Goal: Task Accomplishment & Management: Use online tool/utility

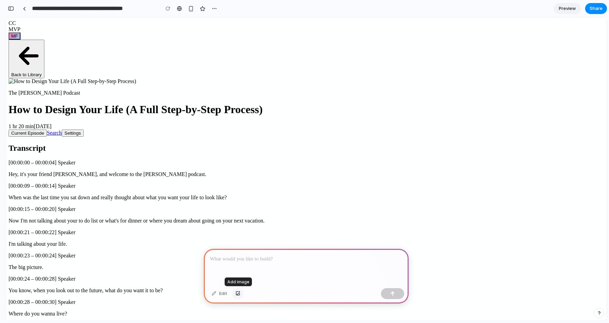
click at [237, 294] on div "button" at bounding box center [238, 293] width 5 height 4
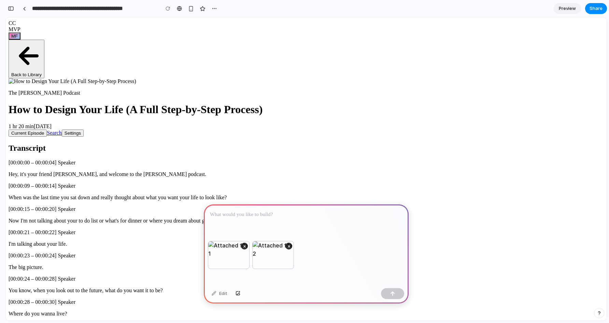
click at [242, 215] on p at bounding box center [306, 214] width 193 height 8
click at [256, 215] on p "**********" at bounding box center [306, 214] width 193 height 8
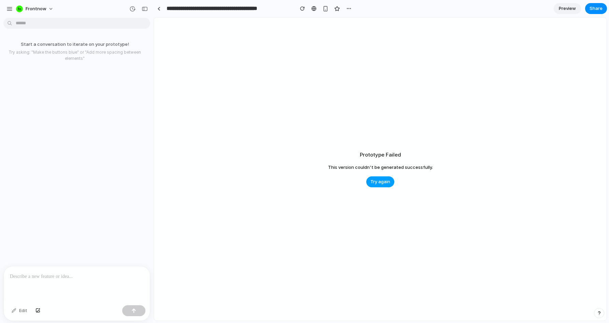
click at [381, 182] on span "Try again" at bounding box center [380, 181] width 20 height 7
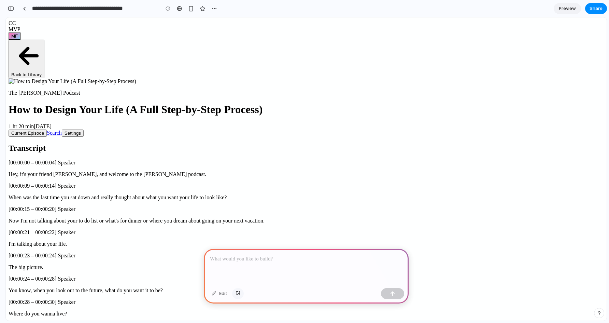
click at [235, 291] on button "button" at bounding box center [238, 293] width 12 height 11
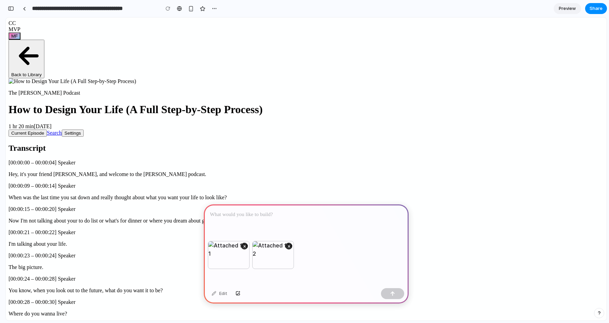
click at [234, 212] on p at bounding box center [306, 214] width 193 height 8
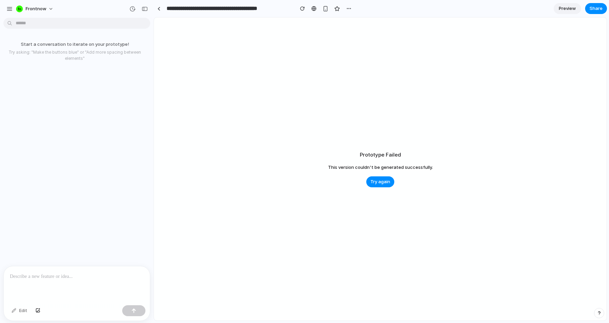
click at [104, 123] on div "Start a conversation to iterate on your prototype! Try asking: "Make the button…" at bounding box center [75, 142] width 150 height 245
click at [88, 280] on div at bounding box center [77, 284] width 146 height 36
click at [281, 170] on div "Prototype Failed This version couldn't be generated successfully. Try again" at bounding box center [380, 168] width 453 height 303
click at [380, 180] on span "Try again" at bounding box center [380, 181] width 20 height 7
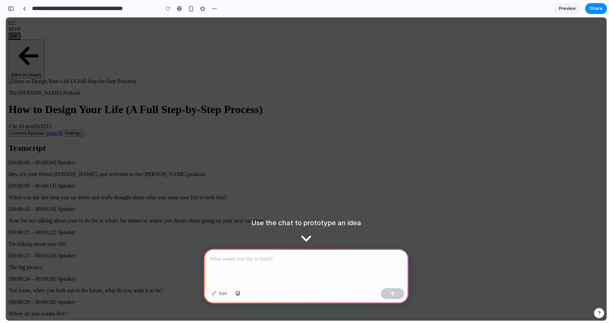
click at [260, 262] on p at bounding box center [306, 259] width 193 height 8
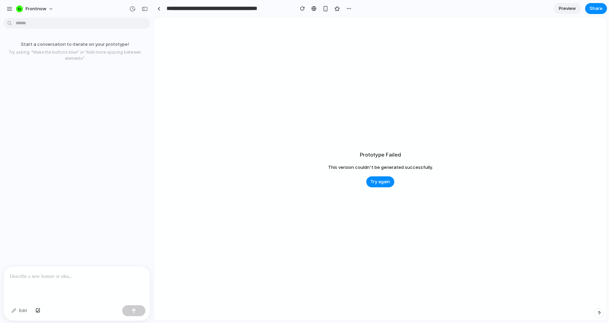
click at [329, 161] on div "Prototype Failed This version couldn't be generated successfully. Try again" at bounding box center [380, 168] width 453 height 303
click at [285, 124] on div "Prototype Failed This version couldn't be generated successfully. Try again" at bounding box center [380, 168] width 453 height 303
click at [110, 93] on div "Start a conversation to iterate on your prototype! Try asking: "Make the button…" at bounding box center [75, 142] width 150 height 245
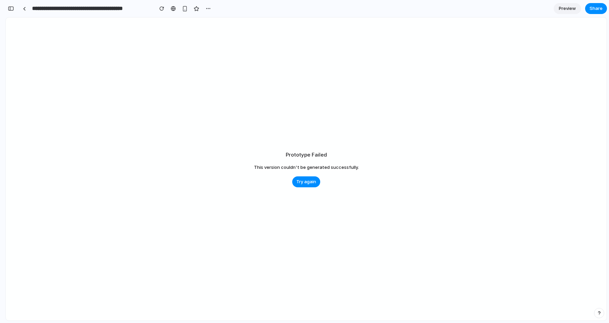
click at [303, 125] on div "Prototype Failed This version couldn't be generated successfully. Try again" at bounding box center [306, 168] width 601 height 303
